Goal: Transaction & Acquisition: Download file/media

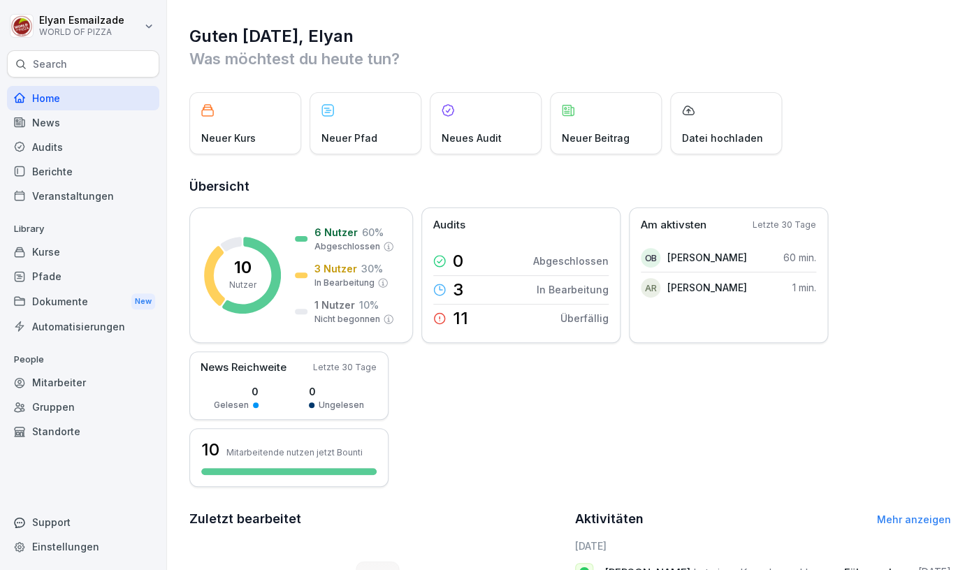
click at [43, 303] on div "Dokumente New" at bounding box center [83, 302] width 152 height 26
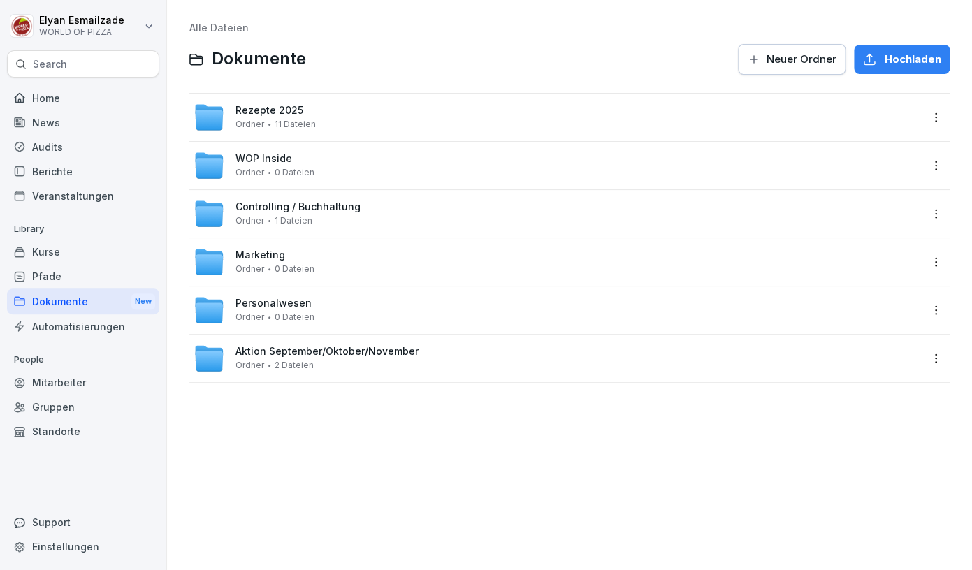
click at [297, 312] on span "0 Dateien" at bounding box center [295, 317] width 40 height 10
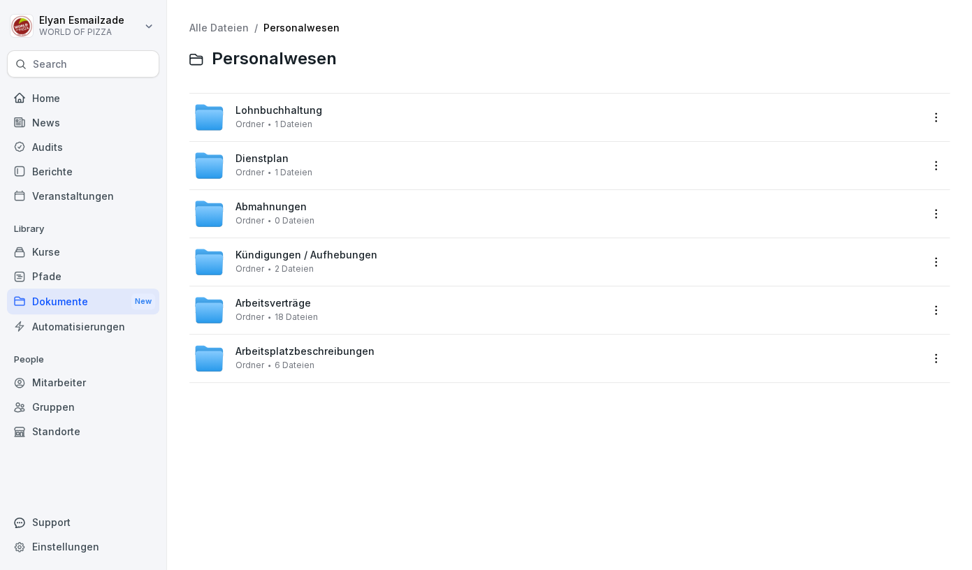
click at [288, 308] on span "Arbeitsverträge" at bounding box center [272, 304] width 75 height 12
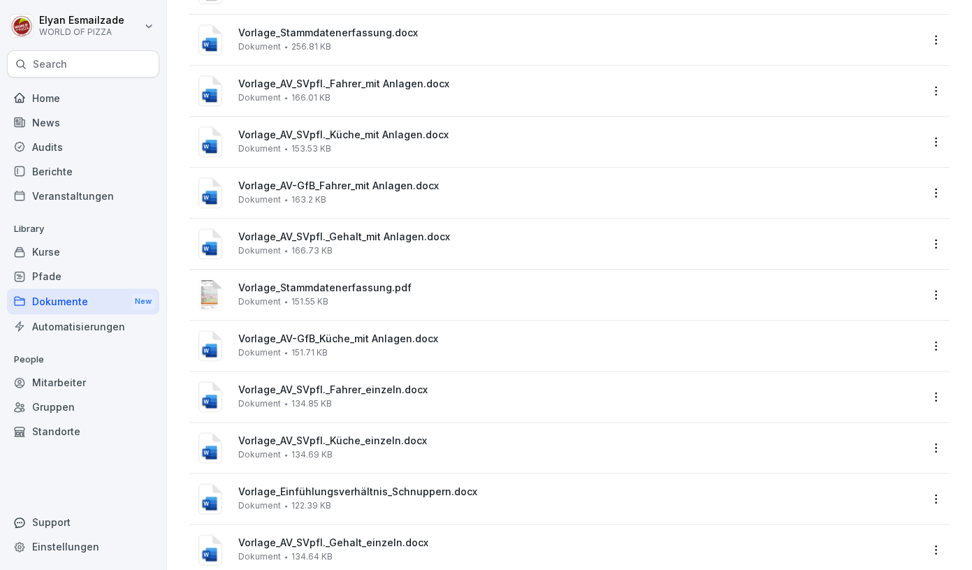
scroll to position [277, 0]
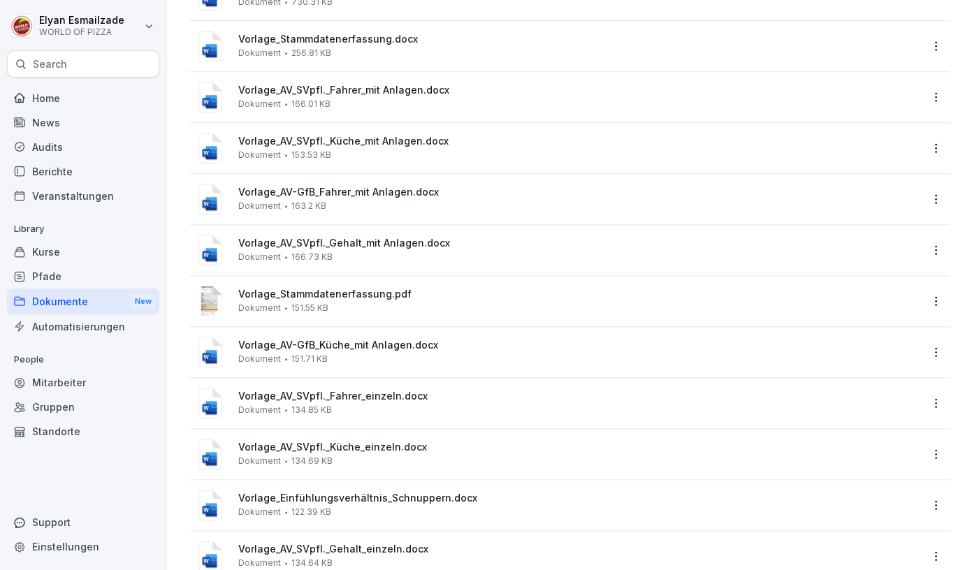
click at [314, 205] on span "163.2 KB" at bounding box center [308, 206] width 35 height 10
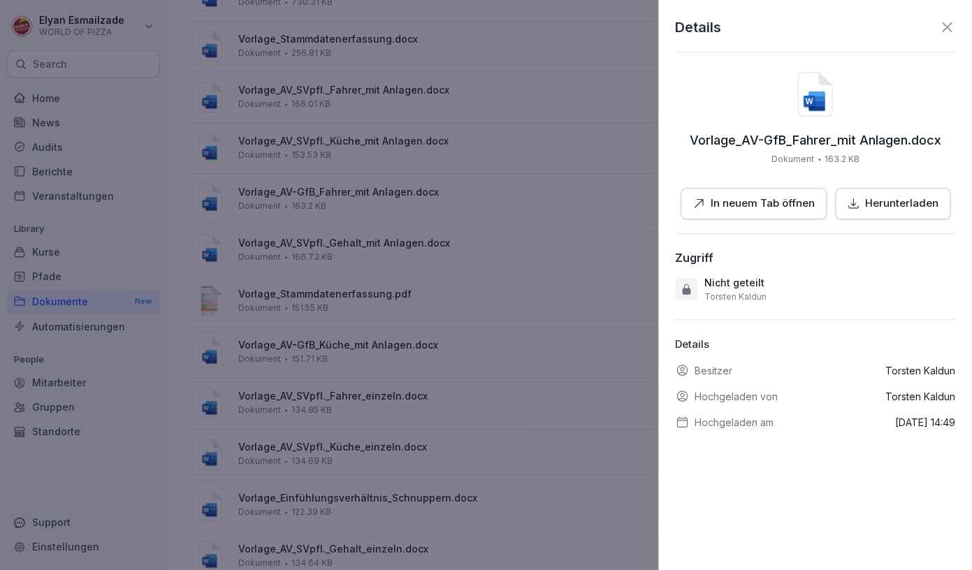
click at [767, 203] on p "In neuem Tab öffnen" at bounding box center [763, 204] width 104 height 16
click at [879, 199] on p "Herunterladen" at bounding box center [901, 204] width 73 height 16
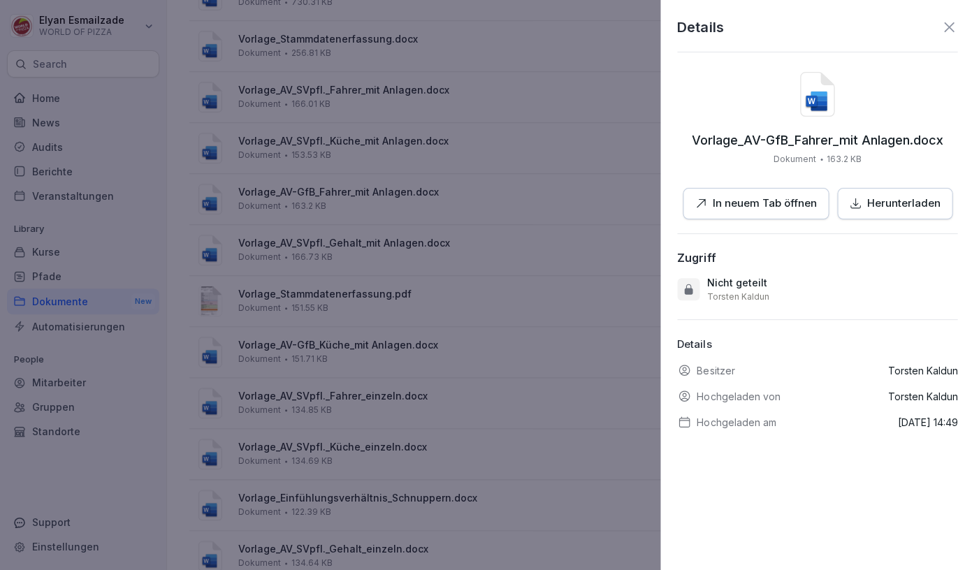
click at [403, 331] on div at bounding box center [486, 285] width 972 height 570
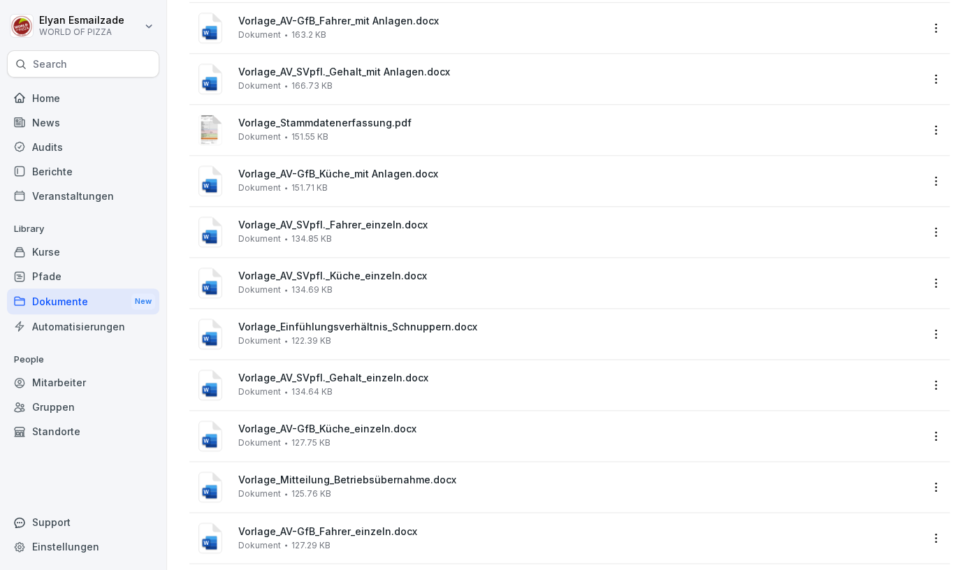
scroll to position [464, 0]
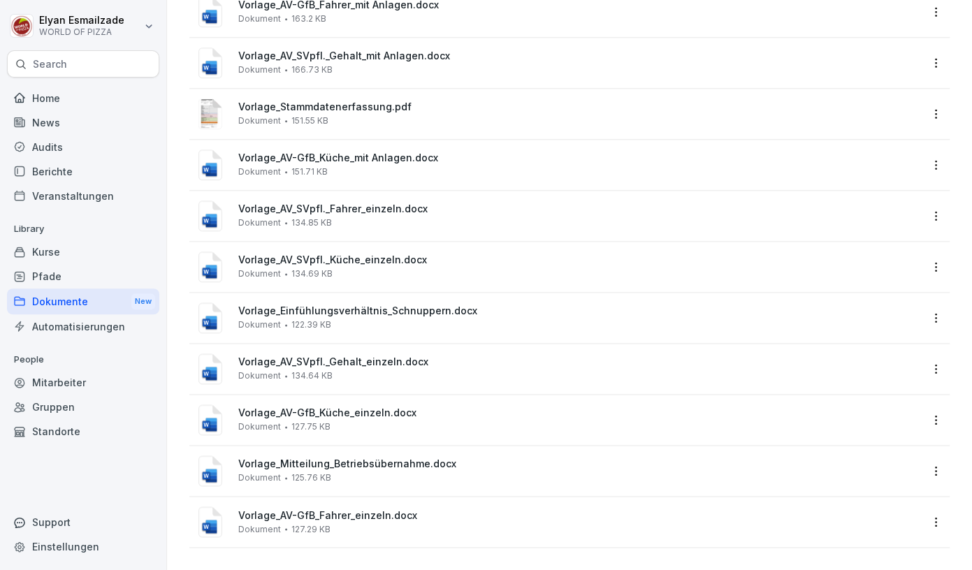
click at [373, 535] on div "Vorlage_AV-GfB_Fahrer_einzeln.docx Dokument 127.29 KB" at bounding box center [557, 522] width 727 height 34
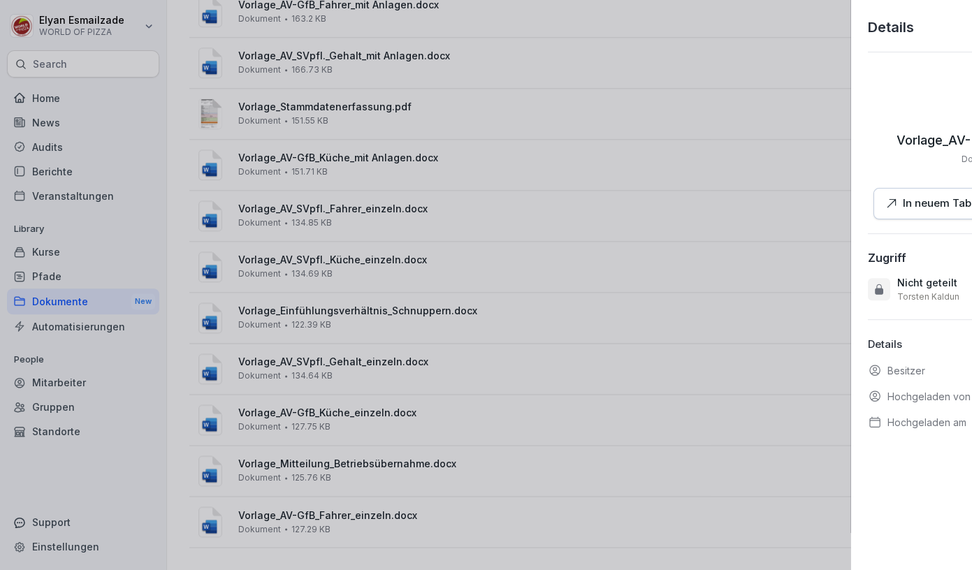
click at [373, 535] on div at bounding box center [486, 285] width 972 height 570
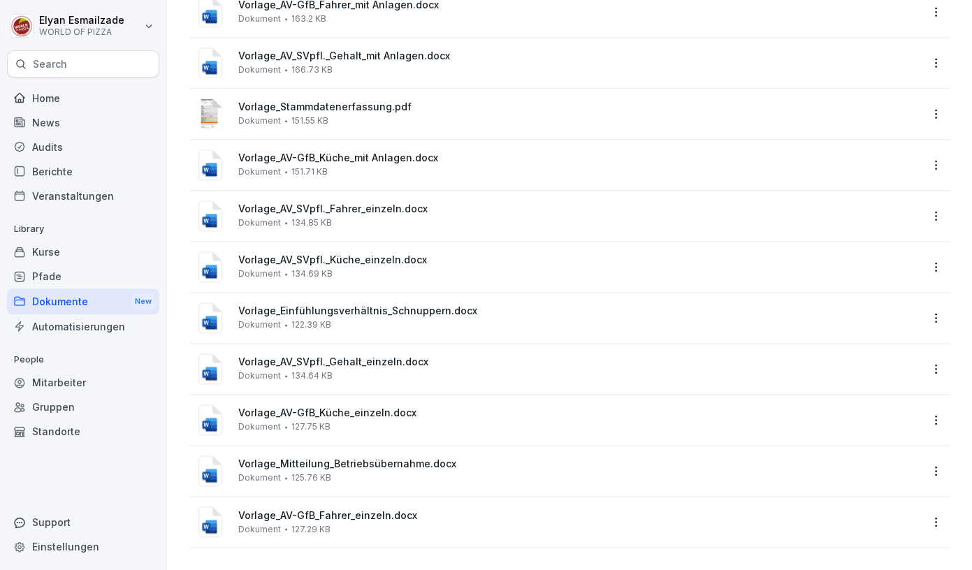
click at [377, 530] on div "Vorlage_AV-GfB_Fahrer_einzeln.docx Dokument 127.29 KB" at bounding box center [579, 521] width 682 height 24
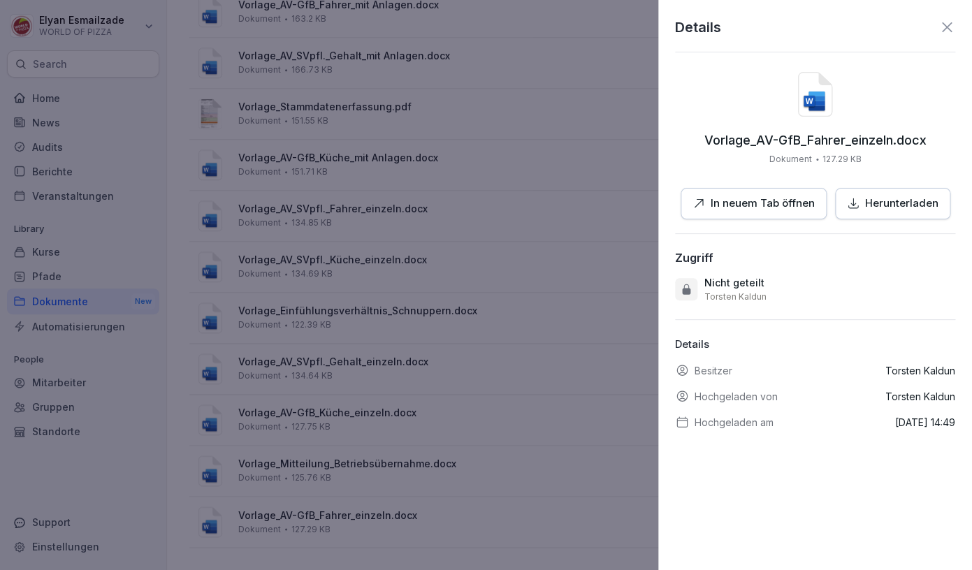
click at [839, 201] on button "Herunterladen" at bounding box center [892, 203] width 115 height 31
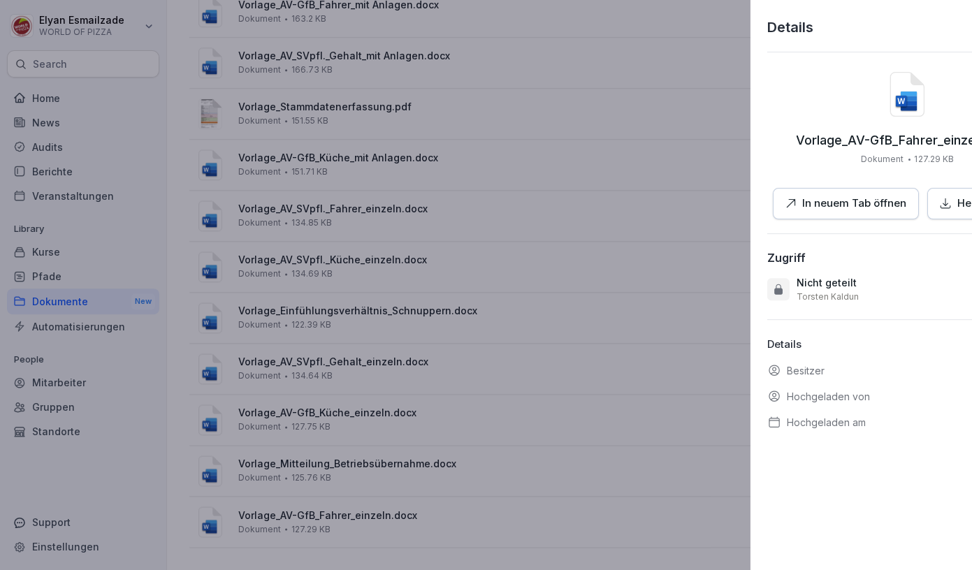
click at [540, 370] on div at bounding box center [486, 285] width 972 height 570
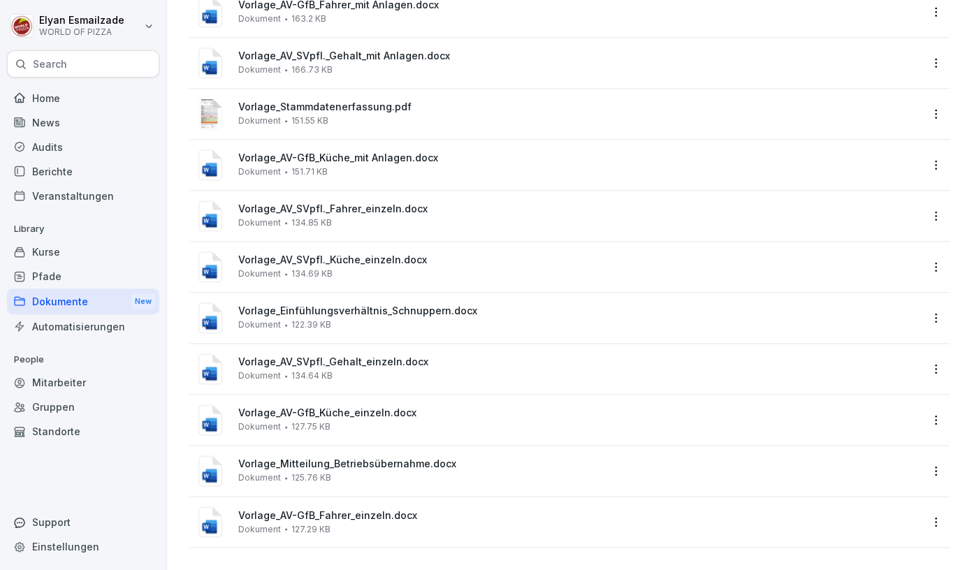
click at [399, 224] on div "Vorlage_AV_SVpfl._Fahrer_einzeln.docx Dokument 134.85 KB" at bounding box center [579, 215] width 682 height 24
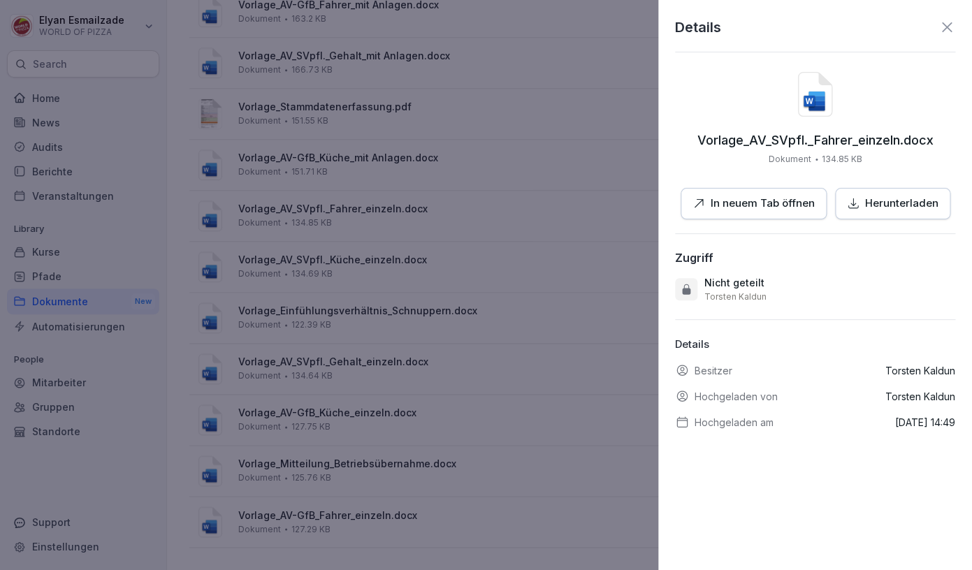
click at [894, 202] on p "Herunterladen" at bounding box center [901, 204] width 73 height 16
